Goal: Task Accomplishment & Management: Complete application form

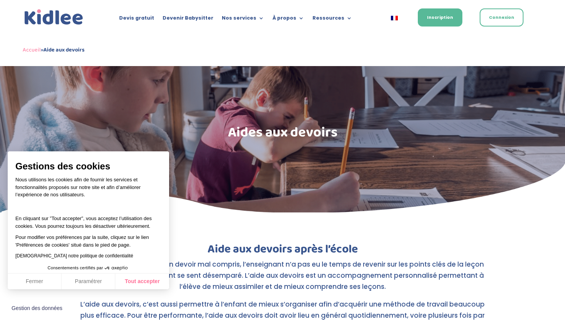
click at [146, 283] on button "Tout accepter" at bounding box center [142, 282] width 54 height 16
checkbox input "true"
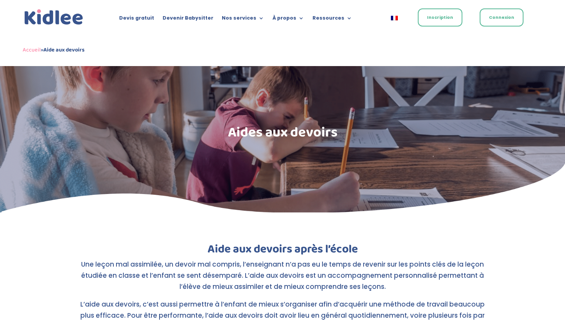
click at [444, 12] on link "Inscription" at bounding box center [440, 17] width 45 height 18
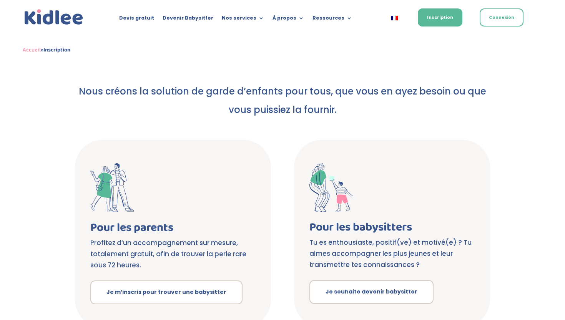
scroll to position [53, 0]
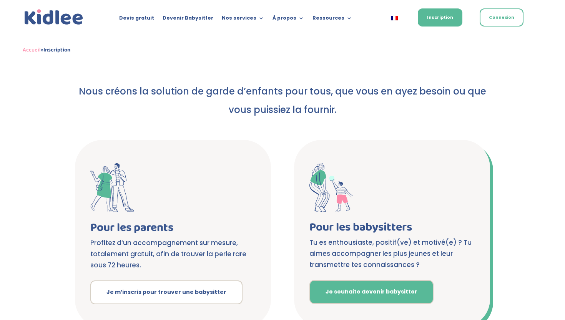
click at [371, 287] on link "Je souhaite devenir babysitter" at bounding box center [371, 292] width 124 height 24
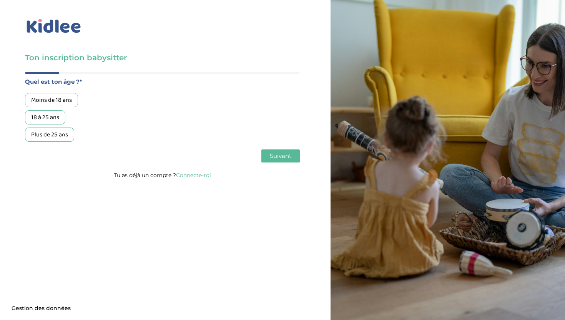
click at [54, 114] on div "18 à 25 ans" at bounding box center [45, 117] width 40 height 14
click at [270, 156] on span "Suivant" at bounding box center [281, 155] width 22 height 7
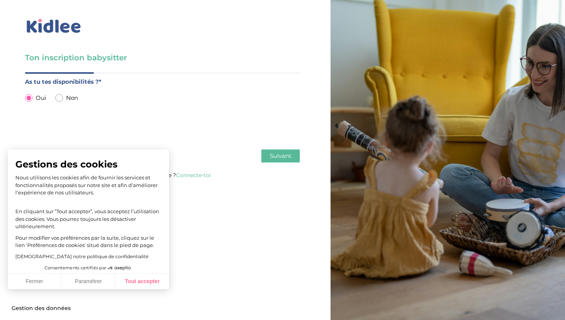
click at [130, 281] on button "Tout accepter" at bounding box center [142, 282] width 54 height 16
checkbox input "true"
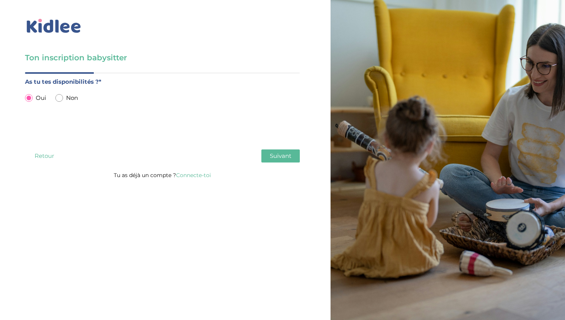
click at [284, 156] on span "Suivant" at bounding box center [281, 155] width 22 height 7
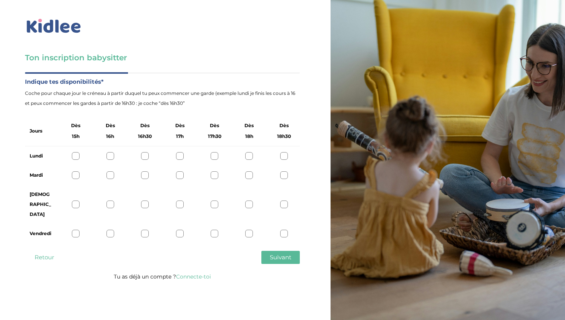
click at [75, 174] on div at bounding box center [76, 175] width 8 height 8
click at [110, 175] on div at bounding box center [110, 175] width 8 height 8
click at [110, 175] on icon at bounding box center [110, 176] width 6 height 6
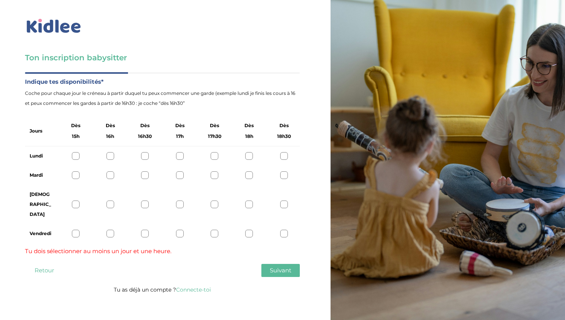
click at [78, 177] on div at bounding box center [76, 175] width 8 height 8
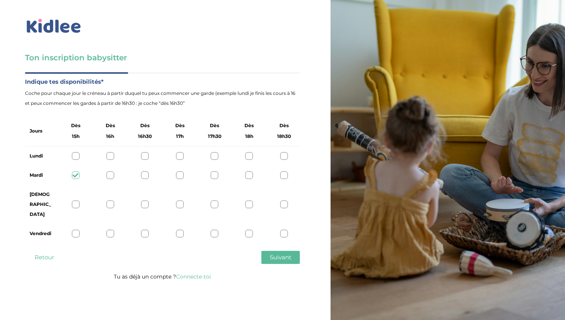
click at [288, 254] on span "Suivant" at bounding box center [281, 257] width 22 height 7
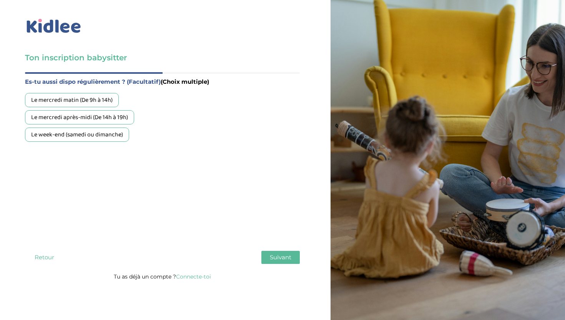
click at [91, 136] on div "Le week-end (samedi ou dimanche)" at bounding box center [77, 135] width 104 height 14
click at [99, 123] on div "Le mercredi après-midi (De 14h à 19h)" at bounding box center [79, 117] width 109 height 14
click at [286, 254] on span "Suivant" at bounding box center [281, 257] width 22 height 7
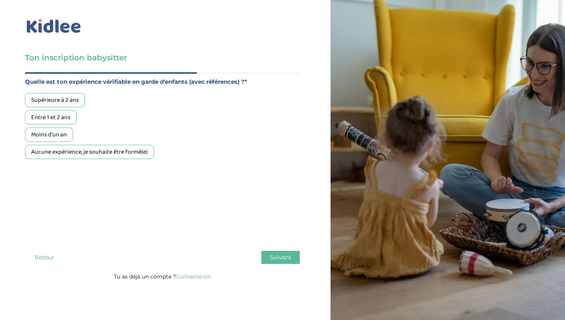
click at [250, 81] on label "Quelle est ton expérience vérifiable en garde d'enfants (avec références) ?*" at bounding box center [162, 82] width 275 height 10
click at [67, 148] on div "Aucune expérience, je souhaite être formé(e)" at bounding box center [89, 152] width 129 height 14
click at [267, 251] on button "Suivant" at bounding box center [280, 257] width 38 height 13
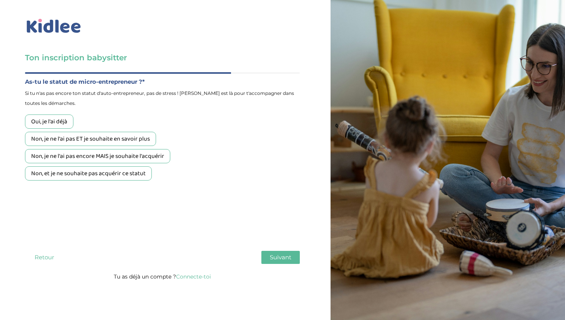
click at [86, 175] on div "Non, et je ne souhaite pas acquérir ce statut" at bounding box center [88, 173] width 127 height 14
click at [283, 251] on button "Suivant" at bounding box center [280, 257] width 38 height 13
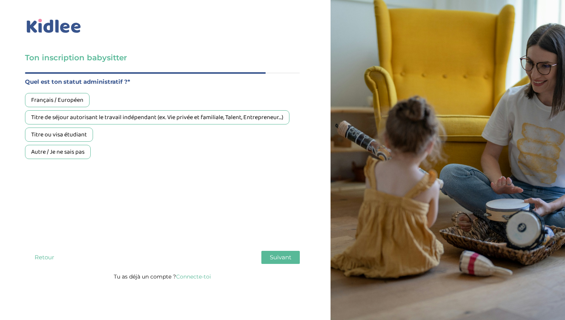
click at [76, 99] on div "Français / Européen" at bounding box center [57, 100] width 65 height 14
click at [276, 251] on button "Suivant" at bounding box center [280, 257] width 38 height 13
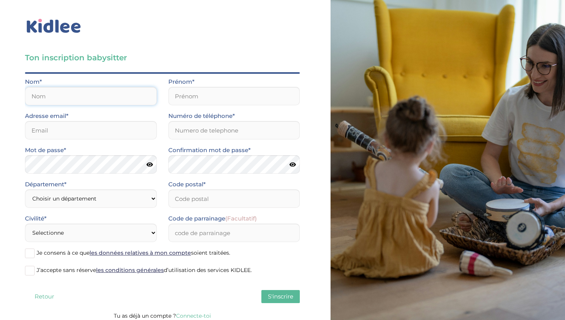
click at [143, 99] on input "text" at bounding box center [91, 96] width 132 height 18
click at [148, 98] on input "text" at bounding box center [91, 96] width 132 height 18
type input "Masum"
type input "Remi"
type input "75004"
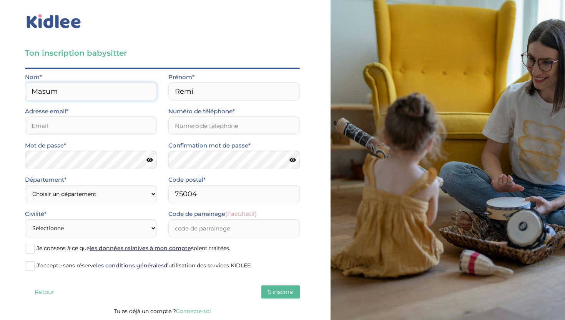
scroll to position [5, 0]
click at [141, 126] on input "email" at bounding box center [91, 125] width 132 height 18
type input "[EMAIL_ADDRESS][DOMAIN_NAME]"
click at [289, 127] on input "Numéro de téléphone*" at bounding box center [234, 125] width 132 height 18
type input "0749455641"
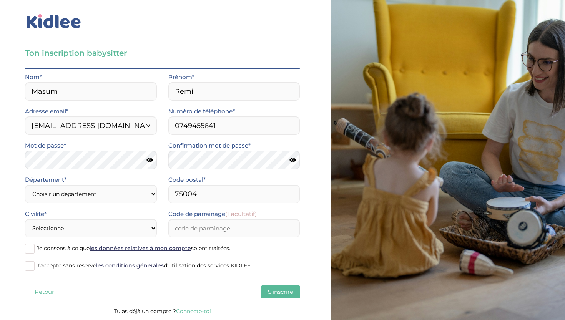
click at [149, 161] on icon at bounding box center [149, 160] width 7 height 6
click at [294, 161] on icon at bounding box center [292, 160] width 7 height 6
select select "75"
select select "0"
click at [223, 225] on input "Code de parrainage (Facultatif)" at bounding box center [234, 228] width 132 height 18
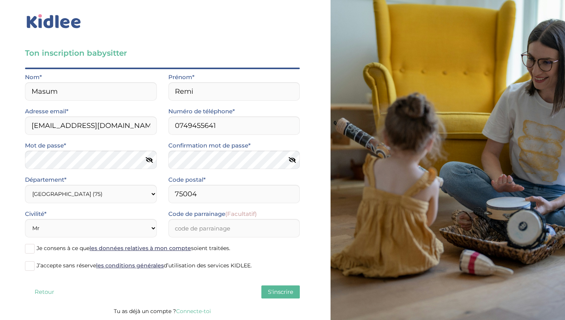
click at [34, 249] on span at bounding box center [30, 249] width 10 height 10
click at [0, 0] on input "Je consens à ce que les données relatives à mon compte soient traitées." at bounding box center [0, 0] width 0 height 0
click at [32, 263] on span at bounding box center [30, 266] width 10 height 10
click at [0, 0] on input "J’accepte sans réserve les conditions générales d’utilisation des services KIDL…" at bounding box center [0, 0] width 0 height 0
click at [271, 290] on span "S'inscrire" at bounding box center [280, 291] width 25 height 7
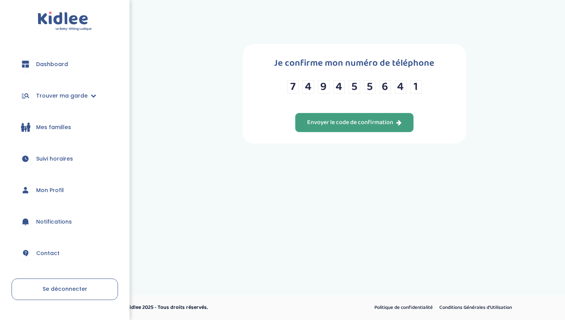
click at [349, 120] on button "Envoyer le code de confirmation" at bounding box center [354, 122] width 118 height 19
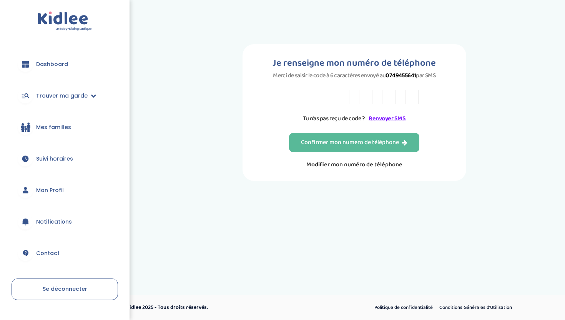
click at [299, 104] on input "text" at bounding box center [296, 97] width 13 height 14
type input "E"
type input "A"
type input "E"
type input "N"
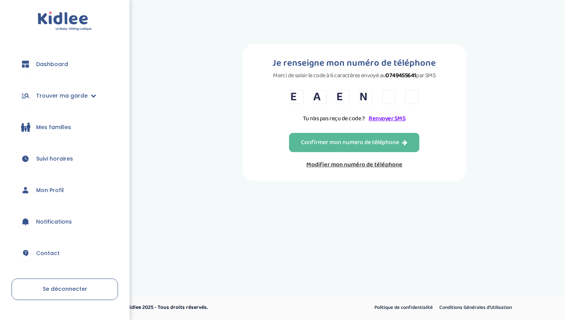
type input "5"
type input "C"
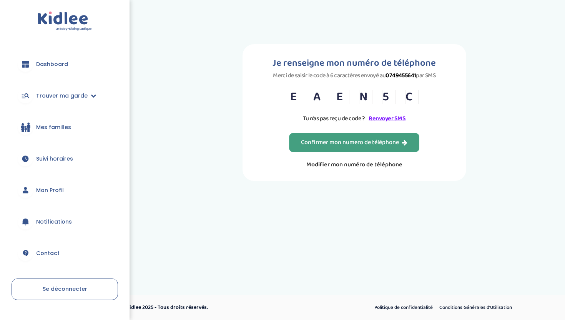
click at [361, 147] on div "Confirmer mon numero de téléphone" at bounding box center [354, 142] width 106 height 9
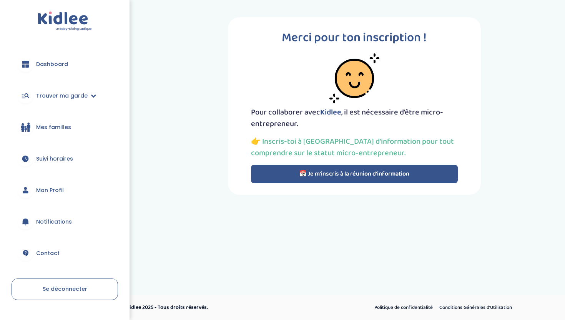
click at [49, 125] on span "Mes familles" at bounding box center [53, 127] width 35 height 8
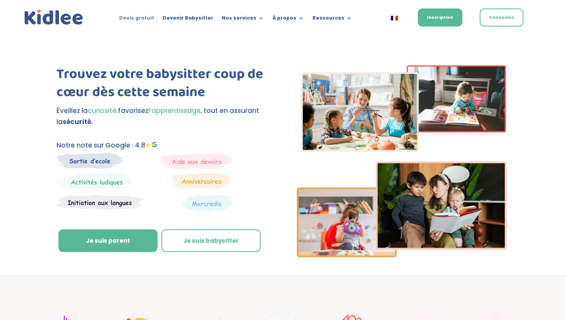
click at [147, 18] on link "Devis gratuit" at bounding box center [136, 19] width 35 height 8
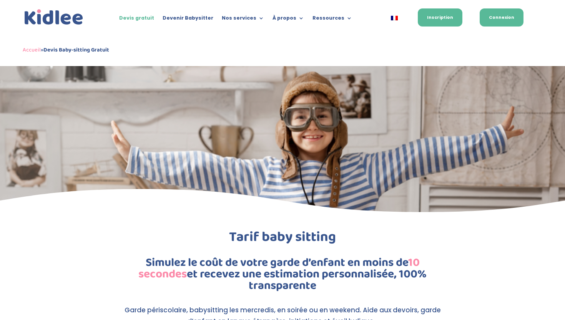
click at [498, 16] on link "Connexion" at bounding box center [502, 17] width 44 height 18
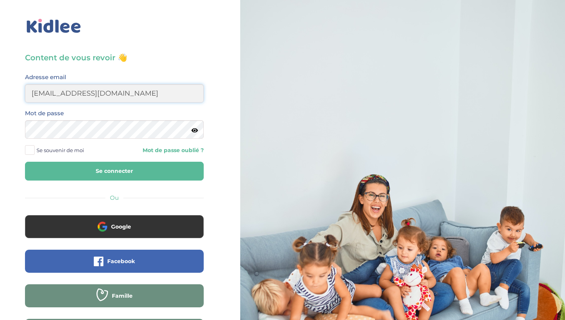
type input "remimasum@gmail.com"
click at [114, 171] on button "Se connecter" at bounding box center [114, 171] width 179 height 19
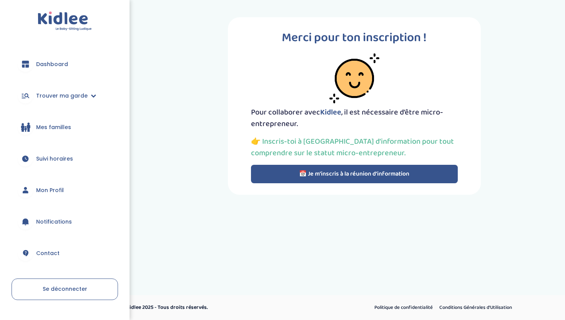
click at [54, 186] on span "Mon Profil" at bounding box center [50, 190] width 28 height 8
click at [278, 172] on button "📅 Je m’inscris à la réunion d’information" at bounding box center [354, 174] width 207 height 18
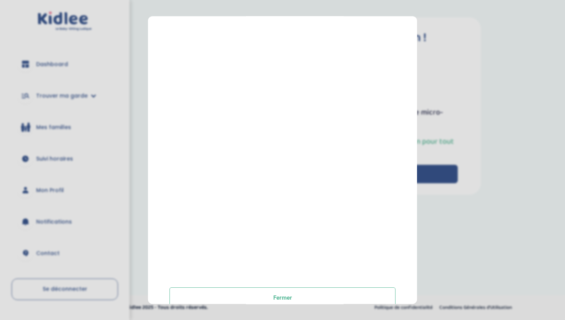
scroll to position [87, 0]
click at [295, 294] on button "Fermer" at bounding box center [283, 297] width 226 height 21
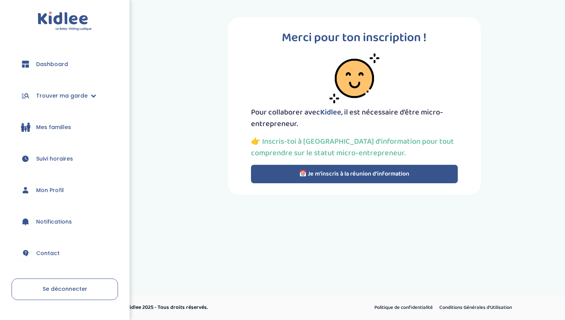
scroll to position [0, 0]
click at [45, 193] on span "Mon Profil" at bounding box center [50, 190] width 28 height 8
click at [45, 190] on span "Mon Profil" at bounding box center [50, 190] width 28 height 8
click at [90, 98] on link "Trouver ma garde" at bounding box center [65, 96] width 106 height 28
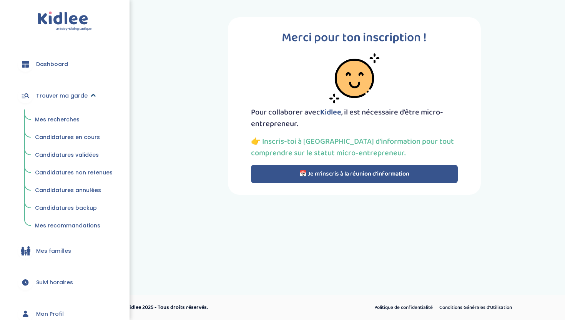
click at [90, 98] on link "Trouver ma garde" at bounding box center [65, 96] width 106 height 28
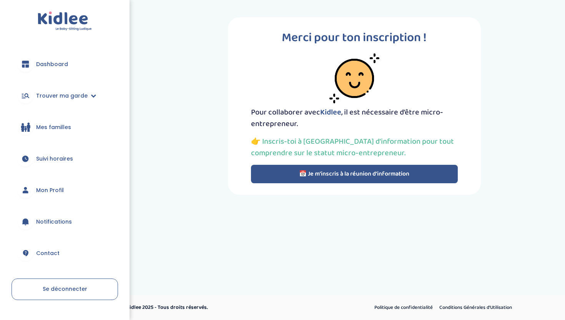
click at [60, 15] on img at bounding box center [65, 22] width 54 height 20
click at [44, 250] on span "Contact" at bounding box center [47, 254] width 23 height 8
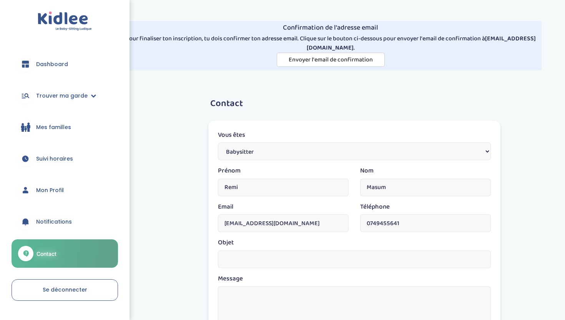
click at [65, 284] on link "Se déconnecter" at bounding box center [65, 290] width 106 height 22
